Goal: Task Accomplishment & Management: Complete application form

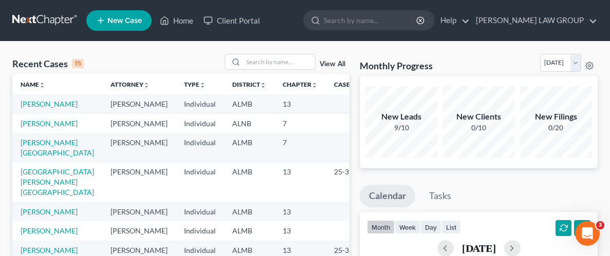
click at [27, 99] on td "[PERSON_NAME]" at bounding box center [57, 104] width 90 height 19
click at [30, 107] on link "[PERSON_NAME]" at bounding box center [49, 104] width 57 height 9
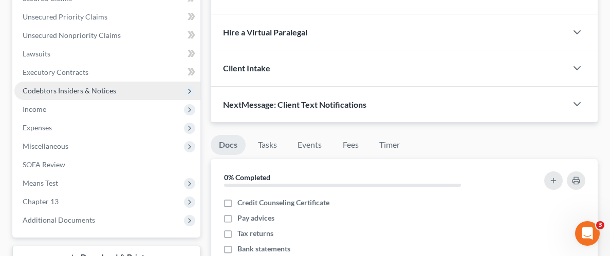
scroll to position [213, 0]
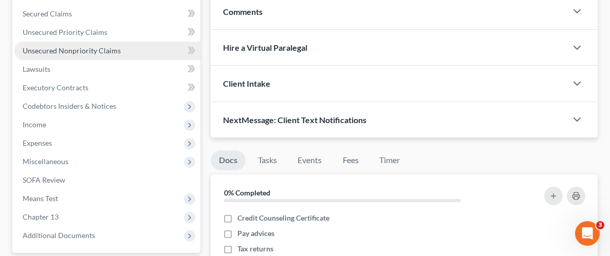
click at [114, 49] on span "Unsecured Nonpriority Claims" at bounding box center [72, 50] width 98 height 9
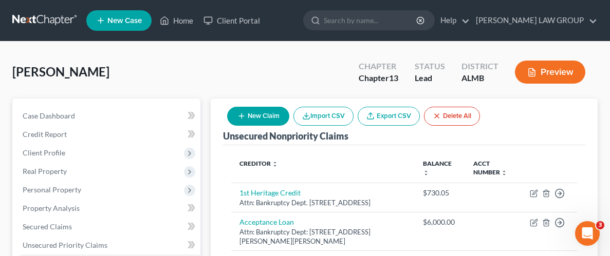
click at [257, 118] on button "New Claim" at bounding box center [258, 116] width 62 height 19
select select "0"
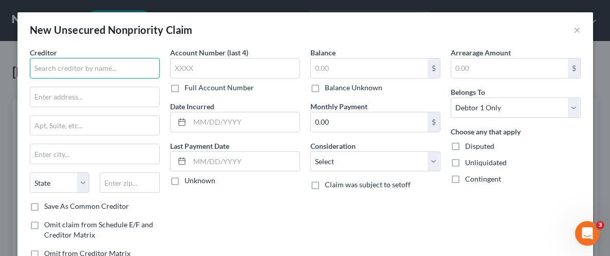
click at [108, 68] on input "text" at bounding box center [95, 68] width 130 height 21
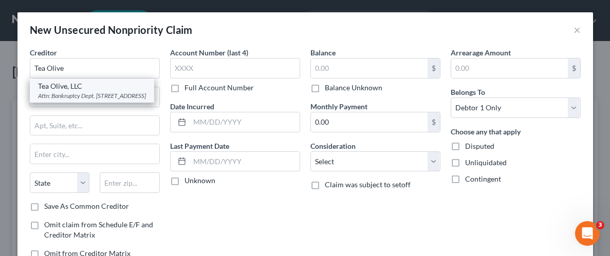
click at [83, 86] on div "Tea Olive, LLC" at bounding box center [92, 86] width 108 height 10
type input "Tea Olive, LLC"
type input "Attn: Bankruptcy Dept."
type input "PO Box 1931"
type input "Burlingame"
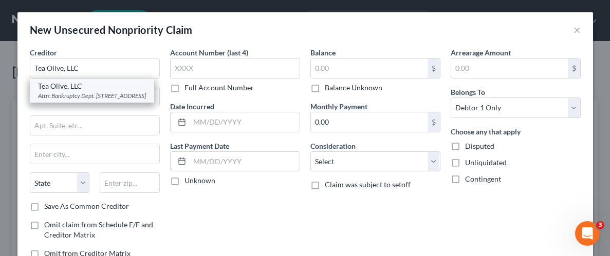
select select "4"
type input "94011"
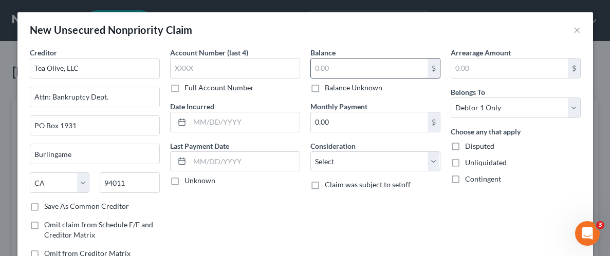
click at [386, 71] on input "text" at bounding box center [369, 69] width 117 height 20
type input "888.00"
click at [465, 161] on label "Unliquidated" at bounding box center [486, 163] width 42 height 10
click at [469, 161] on input "Unliquidated" at bounding box center [472, 161] width 7 height 7
checkbox input "true"
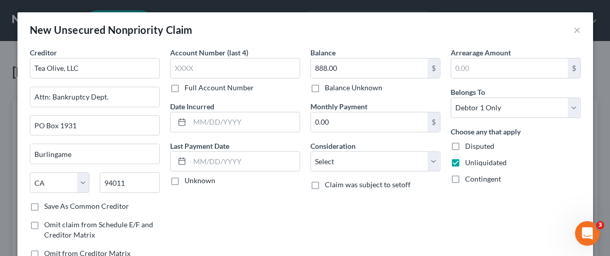
click at [538, 181] on div "Contingent" at bounding box center [515, 179] width 130 height 10
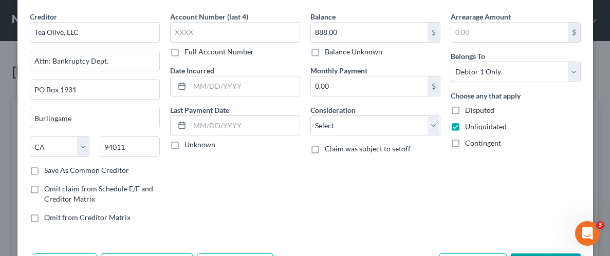
scroll to position [74, 0]
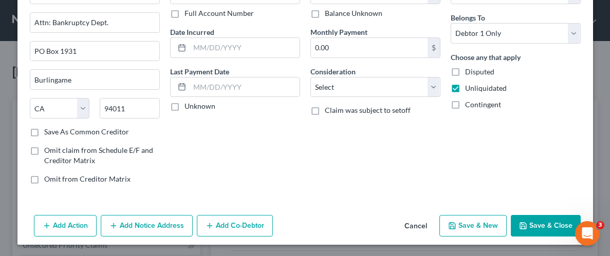
click at [549, 225] on button "Save & Close" at bounding box center [546, 226] width 70 height 22
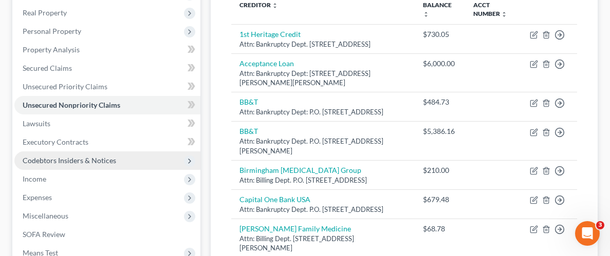
scroll to position [160, 0]
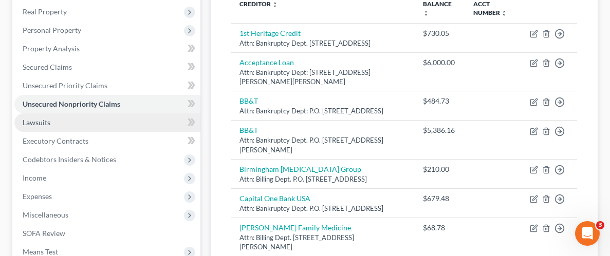
click at [35, 123] on span "Lawsuits" at bounding box center [37, 122] width 28 height 9
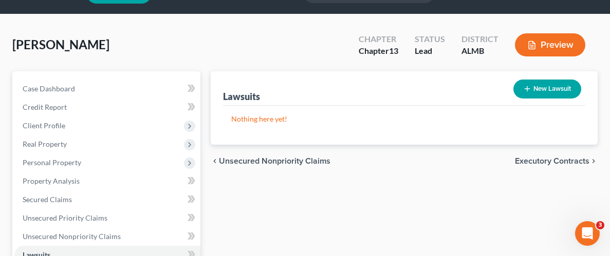
scroll to position [34, 0]
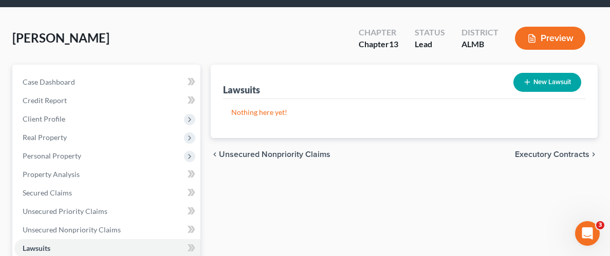
click at [535, 82] on button "New Lawsuit" at bounding box center [547, 82] width 68 height 19
select select "0"
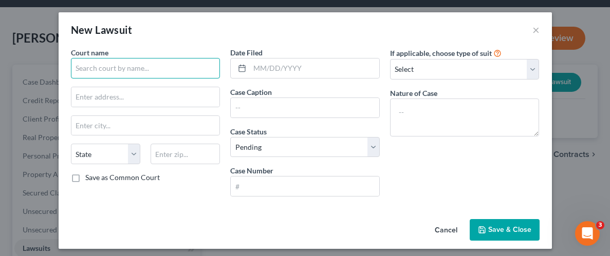
click at [137, 65] on input "text" at bounding box center [145, 68] width 149 height 21
type input "Chilton County Court"
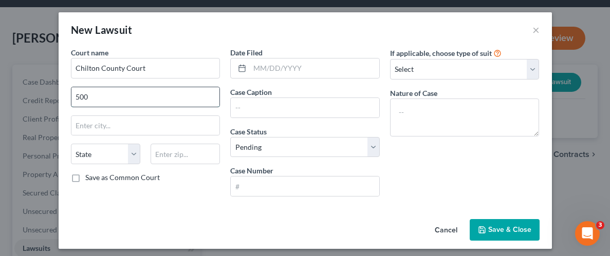
type input "[STREET_ADDRESS]"
type input "[PERSON_NAME]"
select select "0"
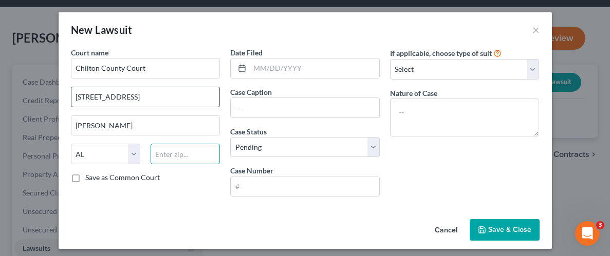
type input "35045"
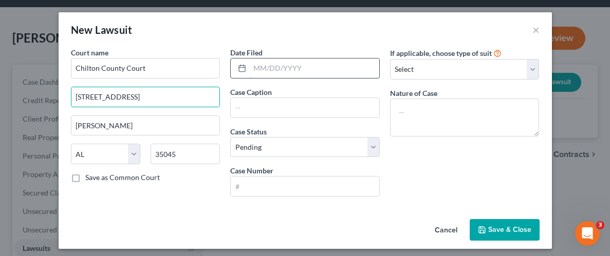
click at [313, 70] on input "text" at bounding box center [314, 69] width 129 height 20
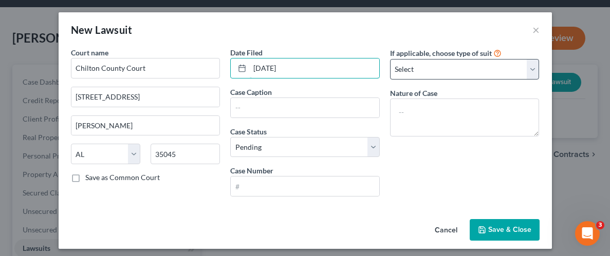
type input "[DATE]"
click at [535, 70] on select "Select Repossession Garnishment Foreclosure Attached, Seized, Or Levied Other" at bounding box center [464, 69] width 149 height 21
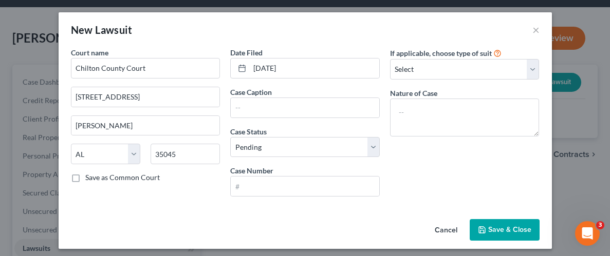
click at [398, 203] on div "If applicable, choose type of suit Select Repossession Garnishment Foreclosure …" at bounding box center [465, 126] width 160 height 158
click at [299, 186] on input "text" at bounding box center [305, 187] width 148 height 20
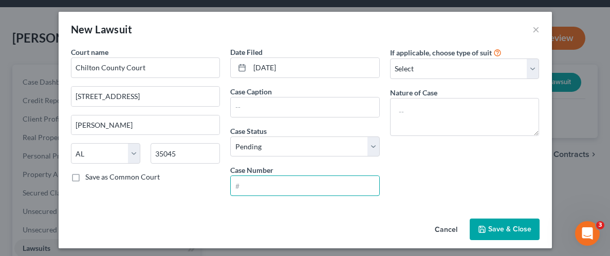
scroll to position [0, 0]
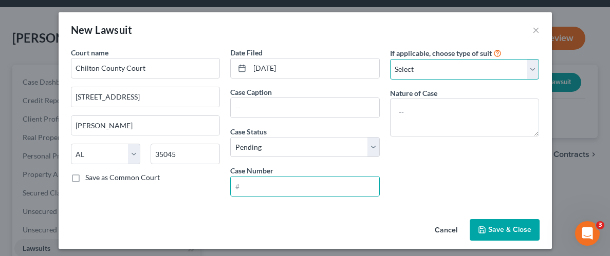
click at [532, 63] on select "Select Repossession Garnishment Foreclosure Attached, Seized, Or Levied Other" at bounding box center [464, 69] width 149 height 21
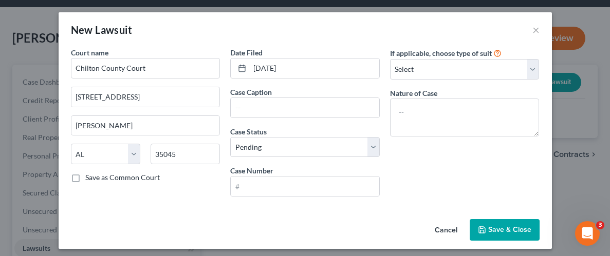
click at [397, 24] on div "New Lawsuit ×" at bounding box center [305, 29] width 493 height 35
click at [530, 69] on select "Select Repossession Garnishment Foreclosure Attached, Seized, Or Levied Other" at bounding box center [464, 69] width 149 height 21
select select "4"
click at [390, 59] on select "Select Repossession Garnishment Foreclosure Attached, Seized, Or Levied Other" at bounding box center [464, 69] width 149 height 21
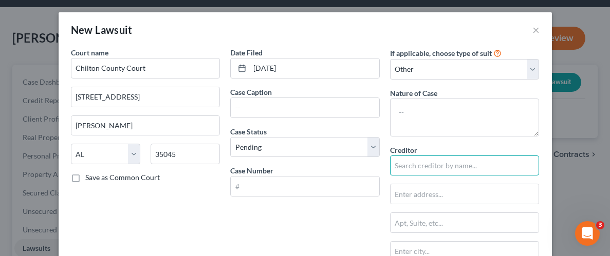
click at [463, 164] on input "text" at bounding box center [464, 166] width 149 height 21
type input "Acceptance Loan Company Inc"
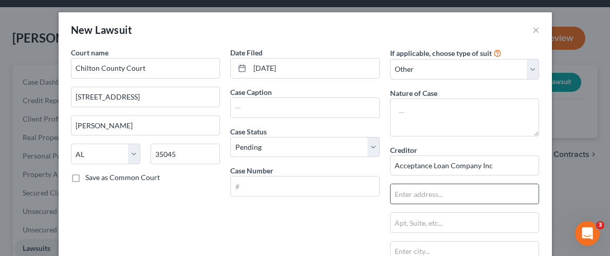
click at [446, 196] on input "text" at bounding box center [464, 194] width 148 height 20
type input "[STREET_ADDRESS][PERSON_NAME]"
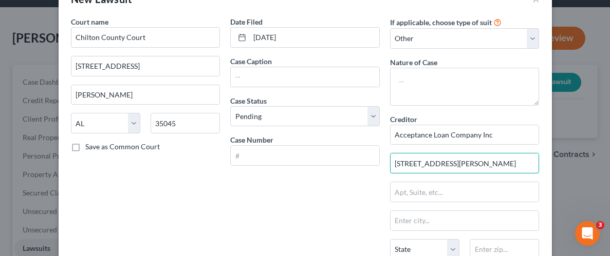
scroll to position [37, 0]
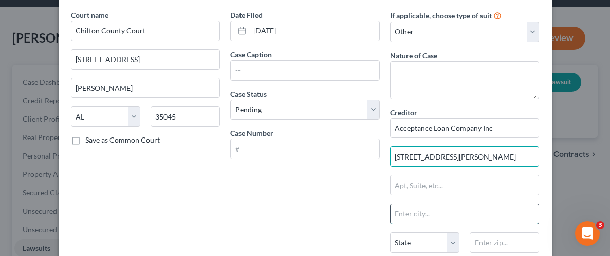
click at [430, 210] on input "text" at bounding box center [464, 214] width 148 height 20
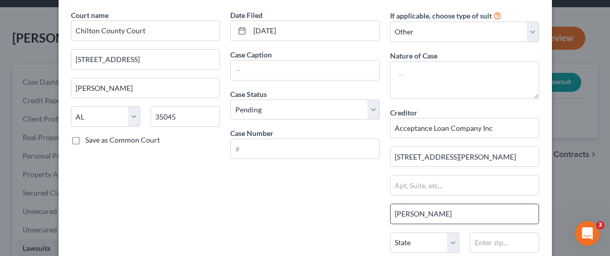
type input "[PERSON_NAME]"
select select "0"
type input "35045"
click at [348, 202] on div "Date Filed [DATE] Case Caption Case Status * Select Pending On Appeal Concluded…" at bounding box center [305, 172] width 160 height 324
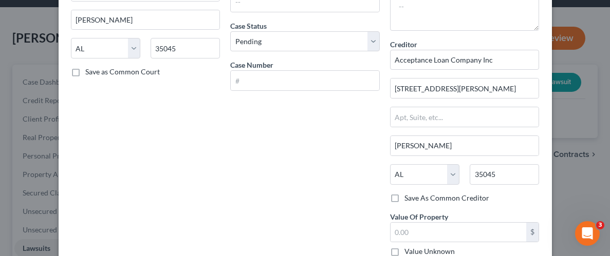
scroll to position [170, 0]
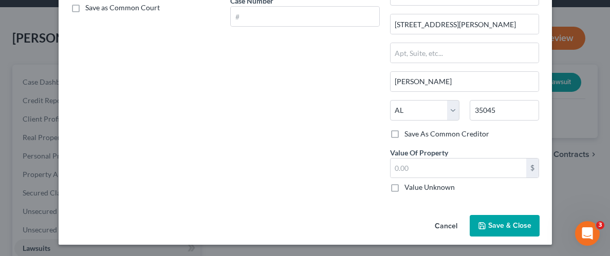
click at [499, 222] on span "Save & Close" at bounding box center [509, 225] width 43 height 9
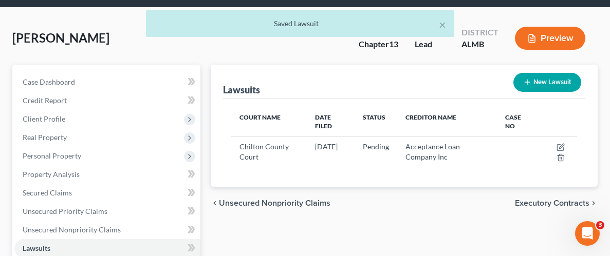
click at [533, 78] on button "New Lawsuit" at bounding box center [547, 82] width 68 height 19
select select "0"
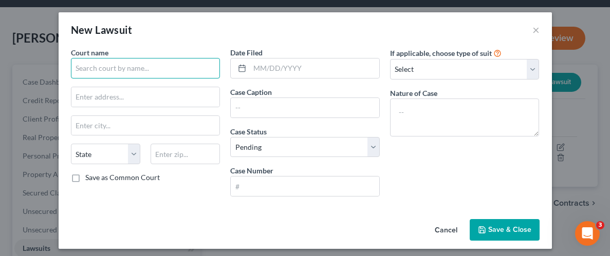
click at [185, 68] on input "text" at bounding box center [145, 68] width 149 height 21
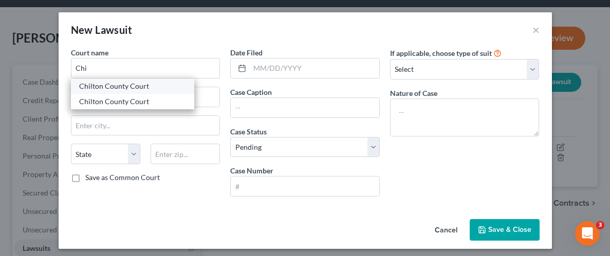
click at [134, 85] on div "Chilton County Court" at bounding box center [132, 86] width 107 height 10
type input "Chilton County Court"
type input "[STREET_ADDRESS]"
type input "[PERSON_NAME]"
select select "0"
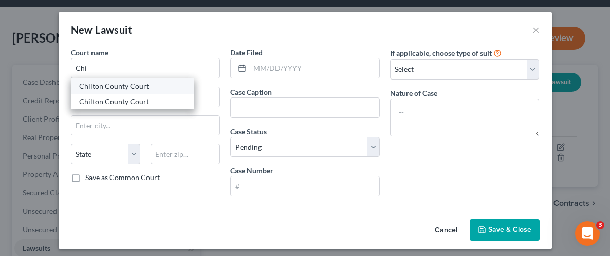
type input "35045"
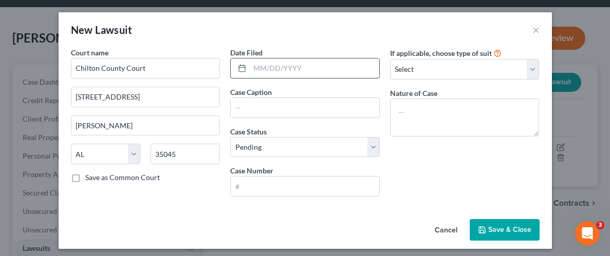
click at [339, 71] on input "text" at bounding box center [314, 69] width 129 height 20
type input "[DATE]"
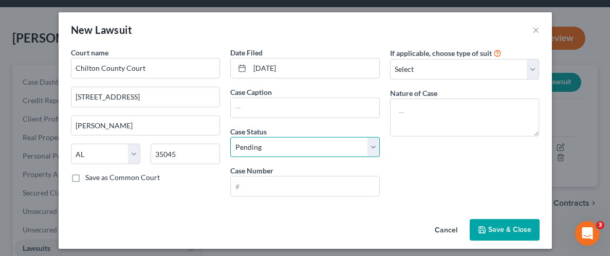
click at [373, 147] on select "Select Pending On Appeal Concluded" at bounding box center [304, 147] width 149 height 21
click at [367, 147] on select "Select Pending On Appeal Concluded" at bounding box center [304, 147] width 149 height 21
select select "2"
click at [230, 137] on select "Select Pending On Appeal Concluded" at bounding box center [304, 147] width 149 height 21
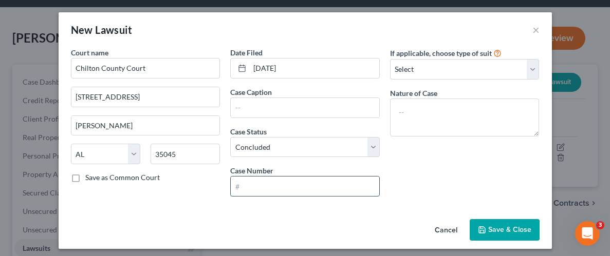
click at [316, 188] on input "text" at bounding box center [305, 187] width 148 height 20
type input "9"
type input "s"
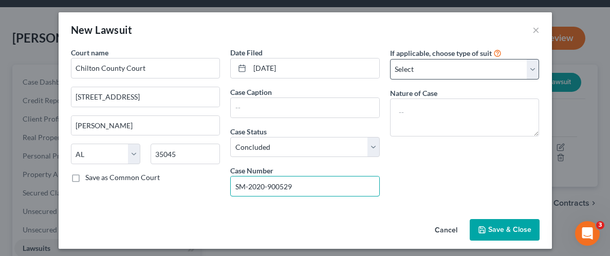
type input "SM-2020-900529"
click at [532, 65] on select "Select Repossession Garnishment Foreclosure Attached, Seized, Or Levied Other" at bounding box center [464, 69] width 149 height 21
select select "4"
click at [390, 59] on select "Select Repossession Garnishment Foreclosure Attached, Seized, Or Levied Other" at bounding box center [464, 69] width 149 height 21
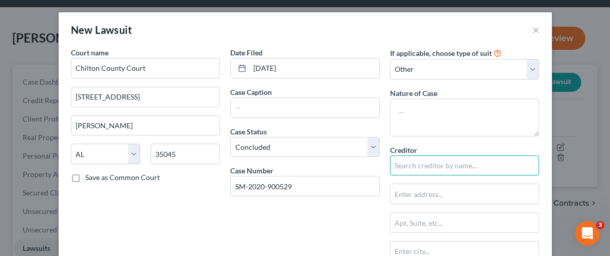
click at [460, 169] on input "text" at bounding box center [464, 166] width 149 height 21
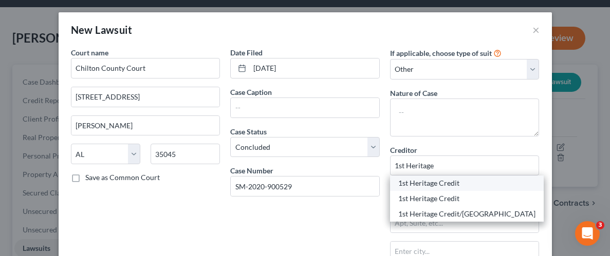
click at [440, 184] on div "1st Heritage Credit" at bounding box center [466, 183] width 137 height 10
type input "1st Heritage Credit"
type input "Attn: Bankruptcy Dept."
type input "[STREET_ADDRESS]"
type input "Alabaster"
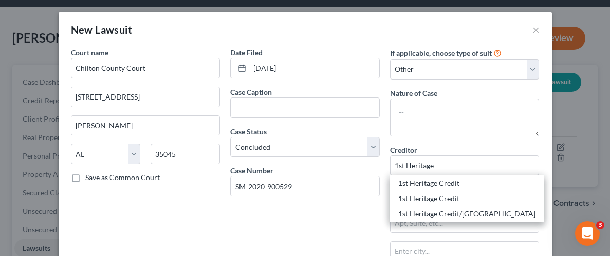
select select "0"
type input "35007"
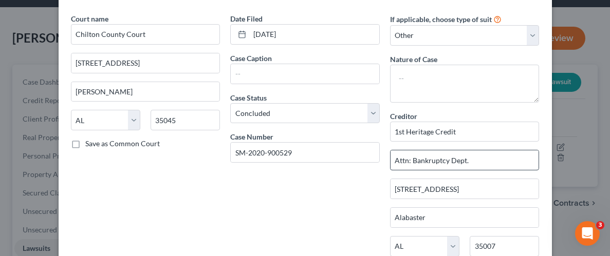
scroll to position [33, 0]
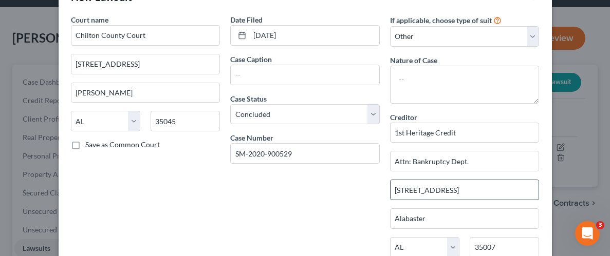
click at [481, 189] on input "[STREET_ADDRESS]" at bounding box center [464, 190] width 148 height 20
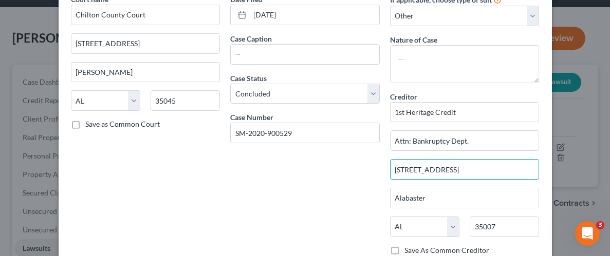
scroll to position [54, 0]
type input "[STREET_ADDRESS]"
click at [462, 204] on input "Alabaster" at bounding box center [464, 198] width 148 height 20
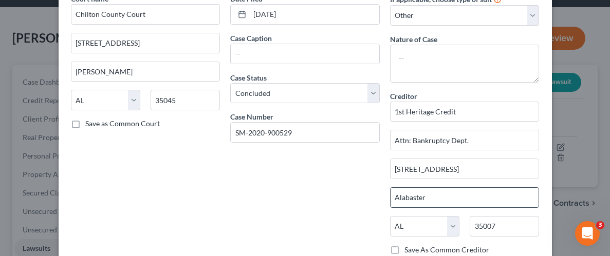
click at [462, 204] on input "Alabaster" at bounding box center [464, 198] width 148 height 20
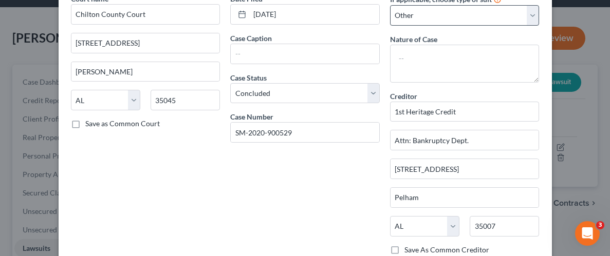
type input "Alabaster"
type input "35124"
click at [306, 200] on div "Date Filed [DATE] Case Caption Case Status * Select Pending On Appeal Concluded…" at bounding box center [305, 155] width 160 height 324
type input "Pelham"
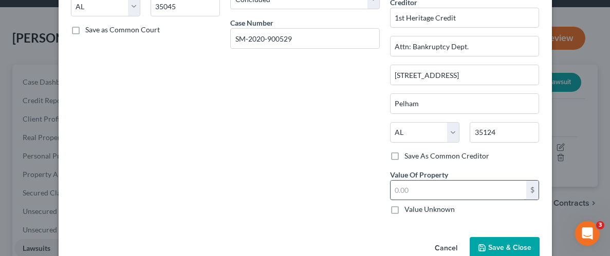
scroll to position [148, 0]
click at [463, 187] on input "text" at bounding box center [458, 190] width 136 height 20
click at [437, 185] on input "1,033." at bounding box center [458, 190] width 136 height 20
type input "1,033.93"
click at [507, 246] on span "Save & Close" at bounding box center [509, 247] width 43 height 9
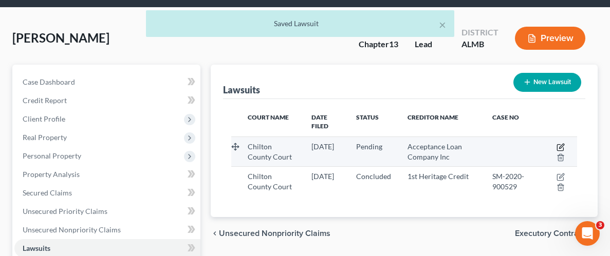
click at [561, 144] on icon "button" at bounding box center [561, 146] width 5 height 5
select select "0"
select select "4"
select select "0"
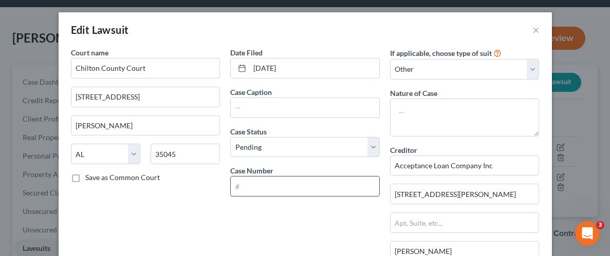
click at [327, 187] on input "text" at bounding box center [305, 187] width 148 height 20
type input "2"
type input "SM-2020-900630"
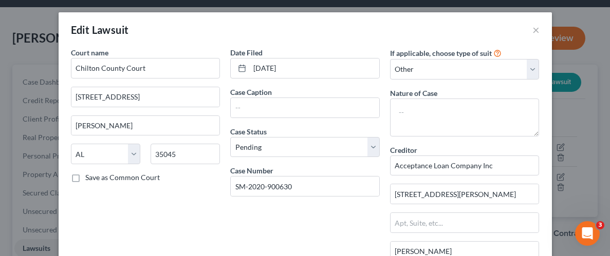
click at [327, 225] on div "Date Filed [DATE] Case Caption Case Status * Select Pending On Appeal Concluded…" at bounding box center [305, 209] width 160 height 324
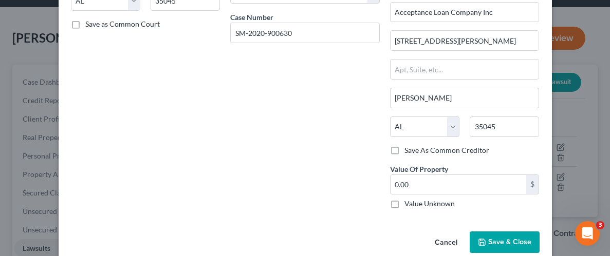
scroll to position [170, 0]
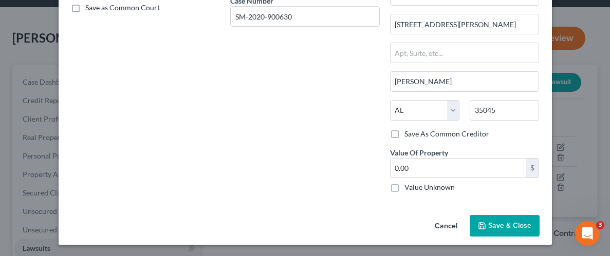
click at [515, 231] on button "Save & Close" at bounding box center [504, 226] width 70 height 22
